Goal: Navigation & Orientation: Find specific page/section

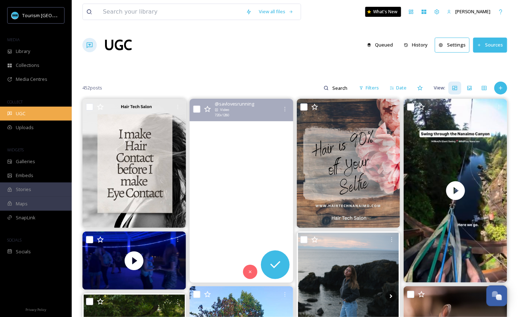
click at [24, 111] on span "UGC" at bounding box center [21, 113] width 10 height 7
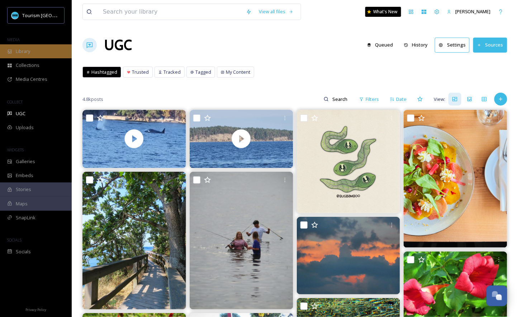
click at [52, 49] on div "Library" at bounding box center [36, 51] width 72 height 14
